Goal: Register for event/course

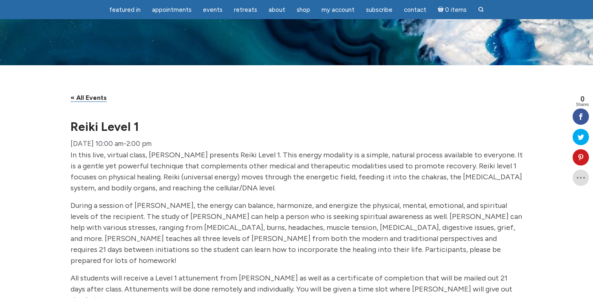
scroll to position [130, 0]
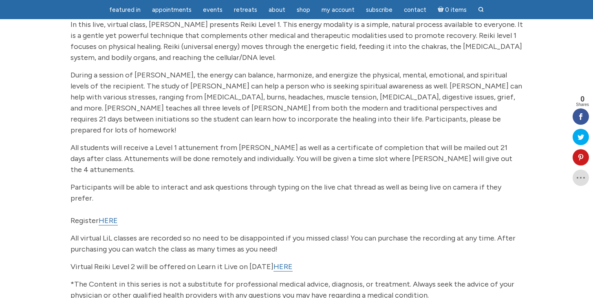
click at [108, 216] on link "HERE" at bounding box center [108, 220] width 19 height 9
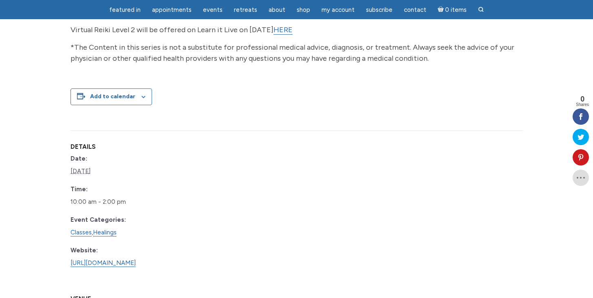
scroll to position [373, 0]
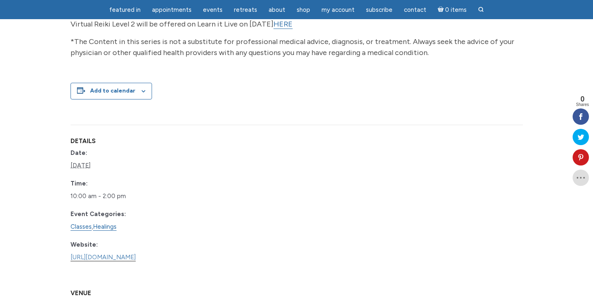
click at [136, 254] on link "https://www.learnitlive.com/Class/Reiki-Level-1/26459" at bounding box center [103, 258] width 65 height 8
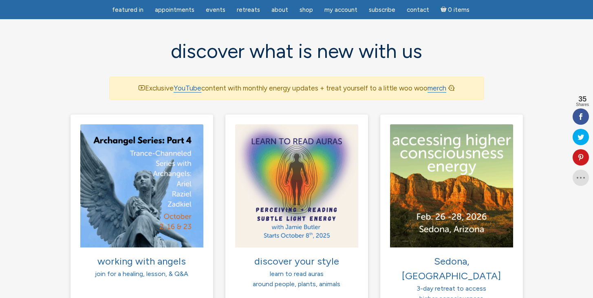
scroll to position [538, 0]
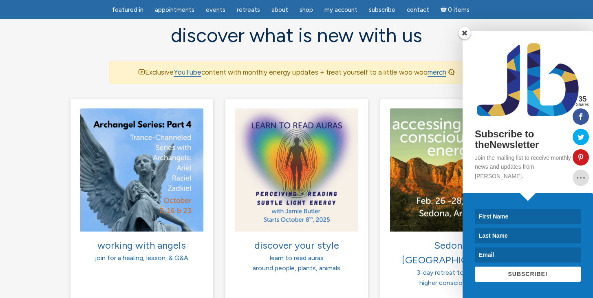
click at [461, 39] on span at bounding box center [465, 33] width 12 height 12
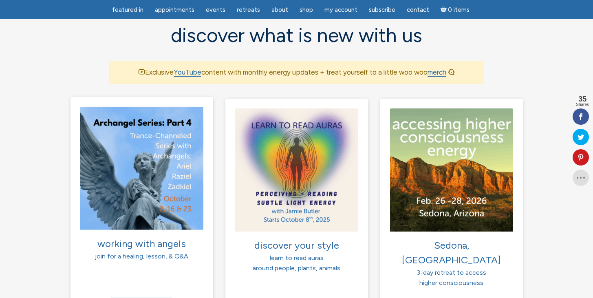
click at [150, 205] on img at bounding box center [141, 167] width 123 height 123
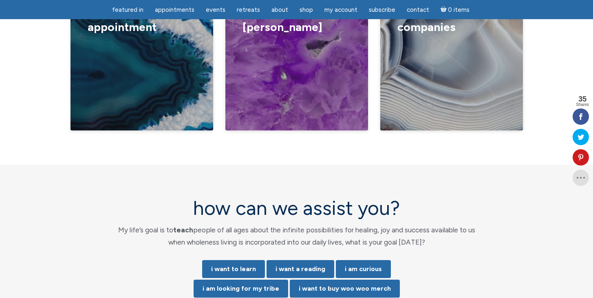
scroll to position [1549, 0]
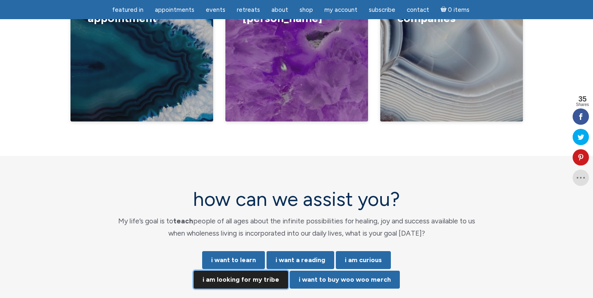
click at [257, 271] on link "i am looking for my tribe" at bounding box center [241, 280] width 95 height 18
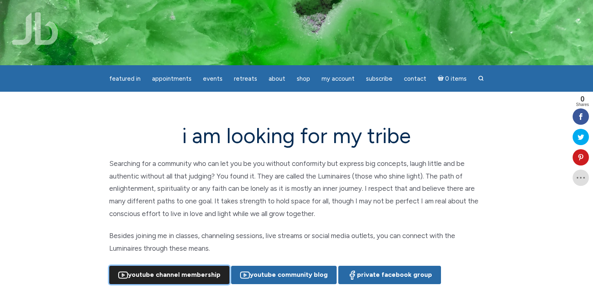
click at [205, 276] on link "YouTube Channel Membership" at bounding box center [169, 275] width 120 height 18
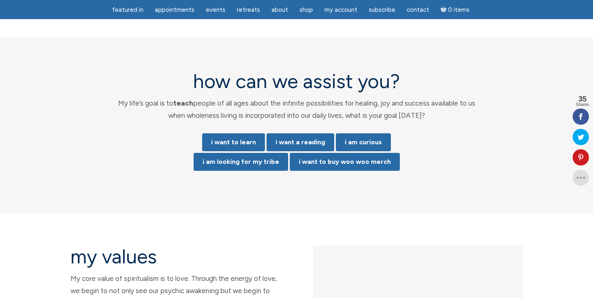
scroll to position [1661, 0]
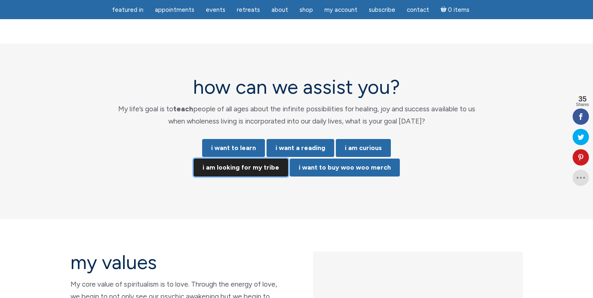
click at [262, 159] on link "i am looking for my tribe" at bounding box center [241, 168] width 95 height 18
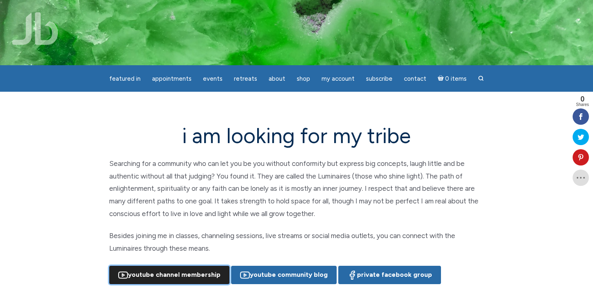
click at [202, 272] on link "YouTube Channel Membership" at bounding box center [169, 275] width 120 height 18
